Goal: Information Seeking & Learning: Learn about a topic

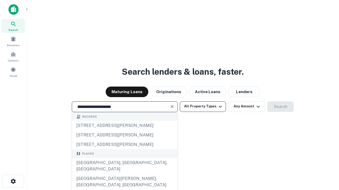
click at [124, 174] on div "[GEOGRAPHIC_DATA], [GEOGRAPHIC_DATA], [GEOGRAPHIC_DATA]" at bounding box center [124, 166] width 105 height 16
click at [203, 107] on button "All Property Types" at bounding box center [203, 107] width 46 height 11
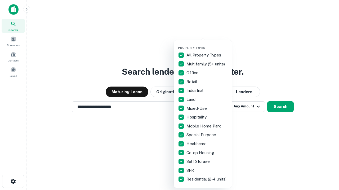
type input "**********"
click at [207, 44] on button "button" at bounding box center [207, 44] width 58 height 0
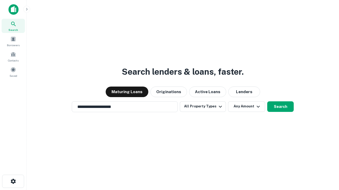
scroll to position [3, 64]
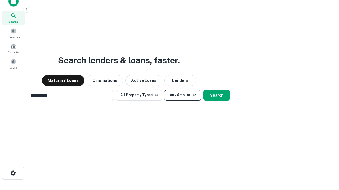
click at [164, 90] on button "Any Amount" at bounding box center [182, 95] width 37 height 11
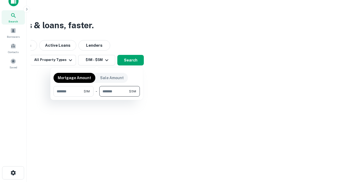
type input "*******"
click at [97, 97] on button "button" at bounding box center [96, 97] width 86 height 0
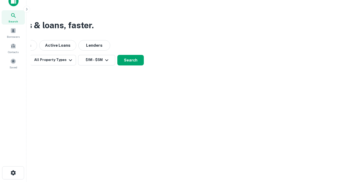
scroll to position [3, 98]
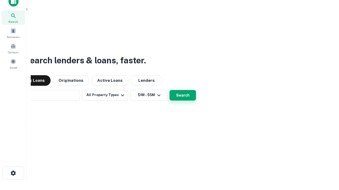
click at [169, 90] on button "Search" at bounding box center [182, 95] width 26 height 11
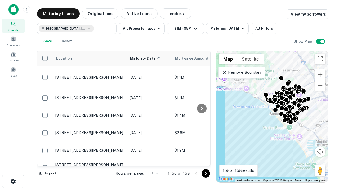
click at [152, 174] on body "Search Borrowers Contacts Saved Maturing Loans Originations Active Loans Lender…" at bounding box center [169, 95] width 339 height 190
click at [153, 160] on li "25" at bounding box center [152, 161] width 15 height 10
